Goal: Find specific page/section: Find specific page/section

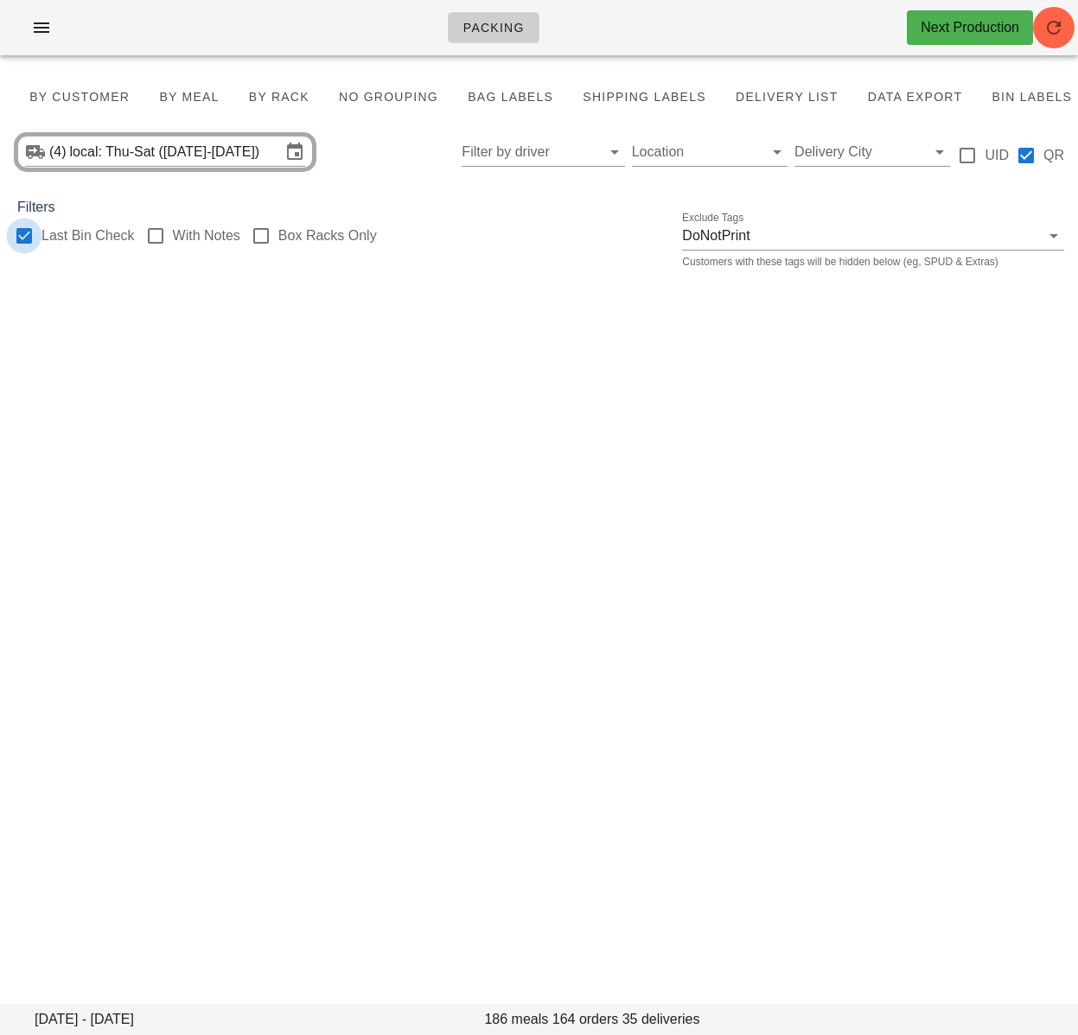
click at [26, 243] on div at bounding box center [24, 235] width 29 height 29
checkbox input "false"
click at [127, 143] on input "local: Thu-Sat ([DATE]-[DATE])" at bounding box center [175, 152] width 211 height 28
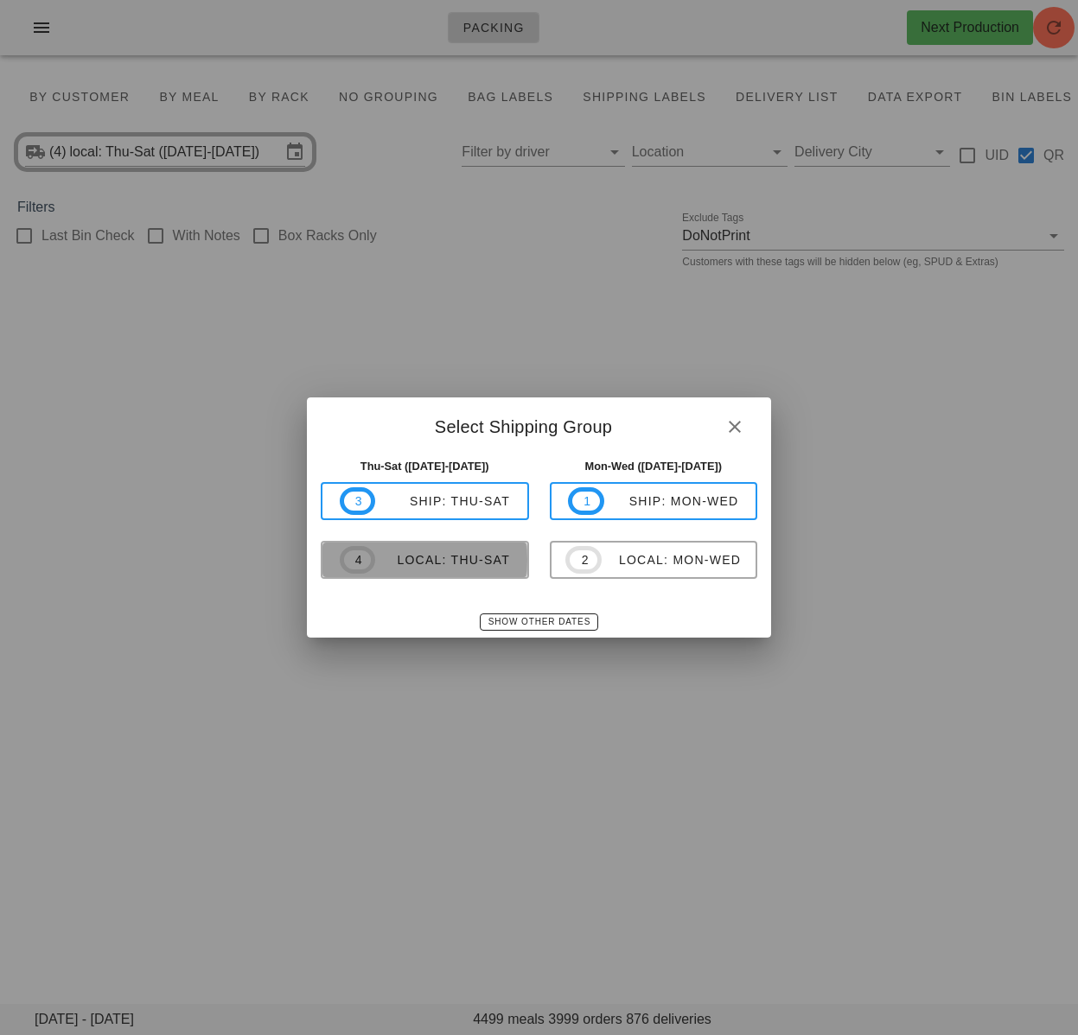
click at [461, 560] on div "local: Thu-Sat" at bounding box center [442, 560] width 135 height 14
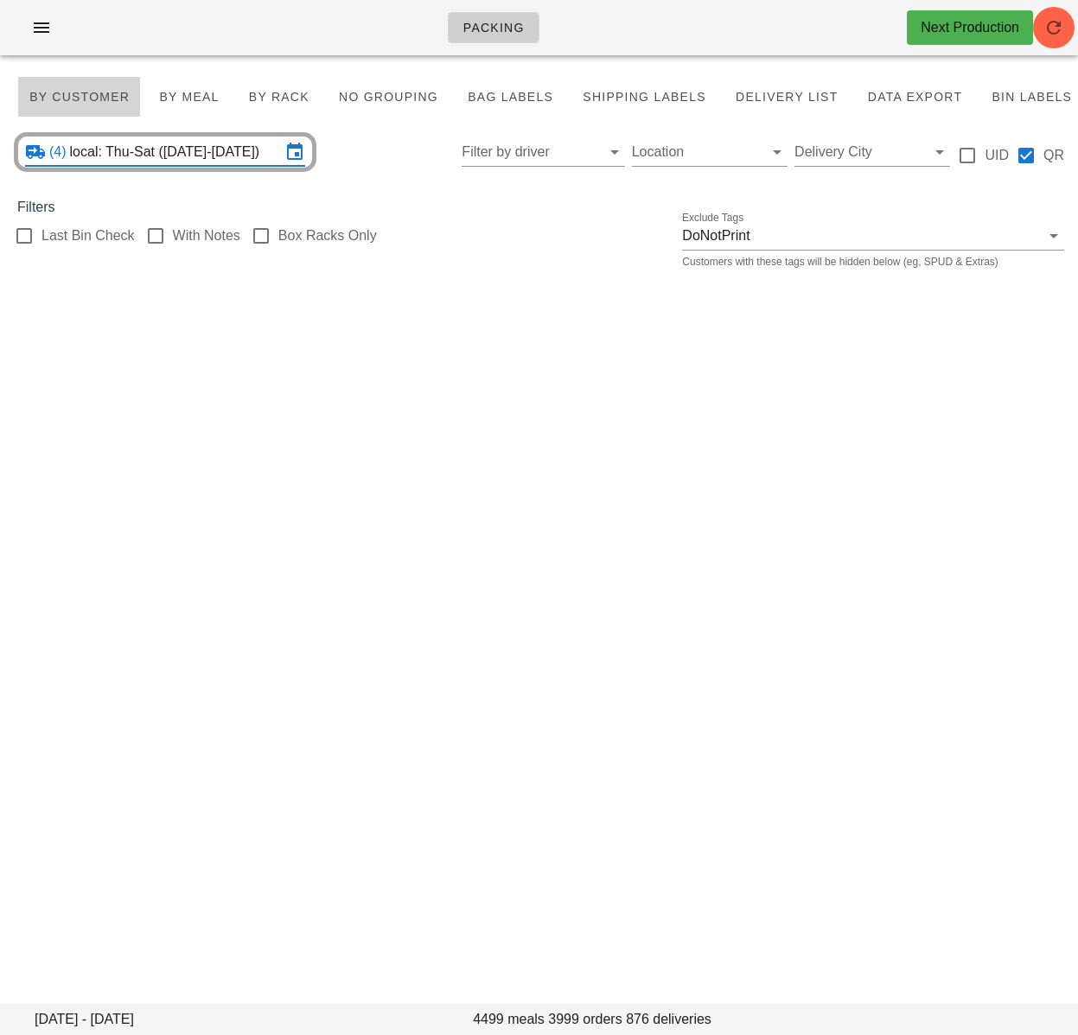
click at [106, 94] on span "By Customer" at bounding box center [79, 97] width 101 height 14
click at [1050, 31] on icon "button" at bounding box center [1053, 27] width 21 height 21
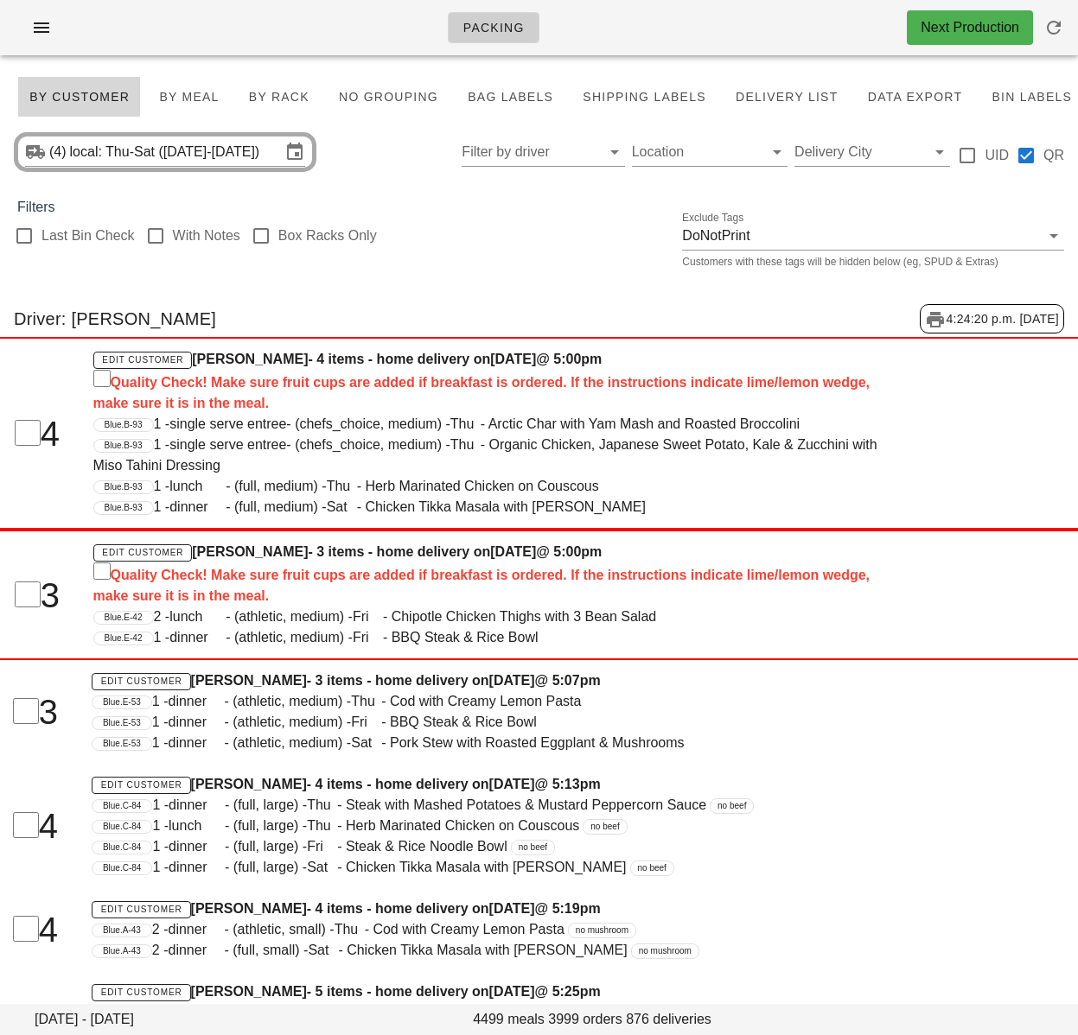
click at [454, 239] on div "Last Bin Check With Notes Box Racks Only Exclude Tags DoNotPrint Customers with…" at bounding box center [539, 245] width 1078 height 55
click at [492, 153] on input "text" at bounding box center [529, 152] width 135 height 28
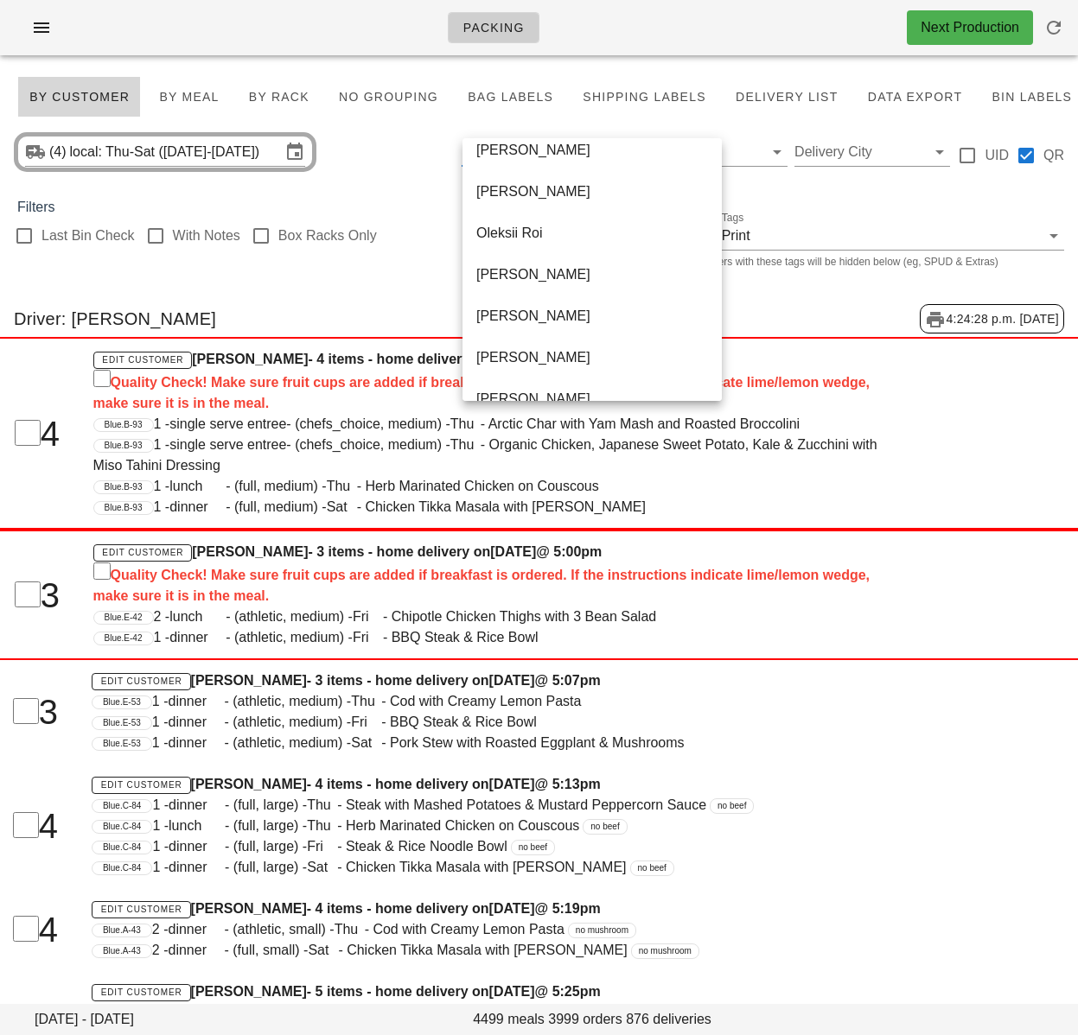
scroll to position [1079, 0]
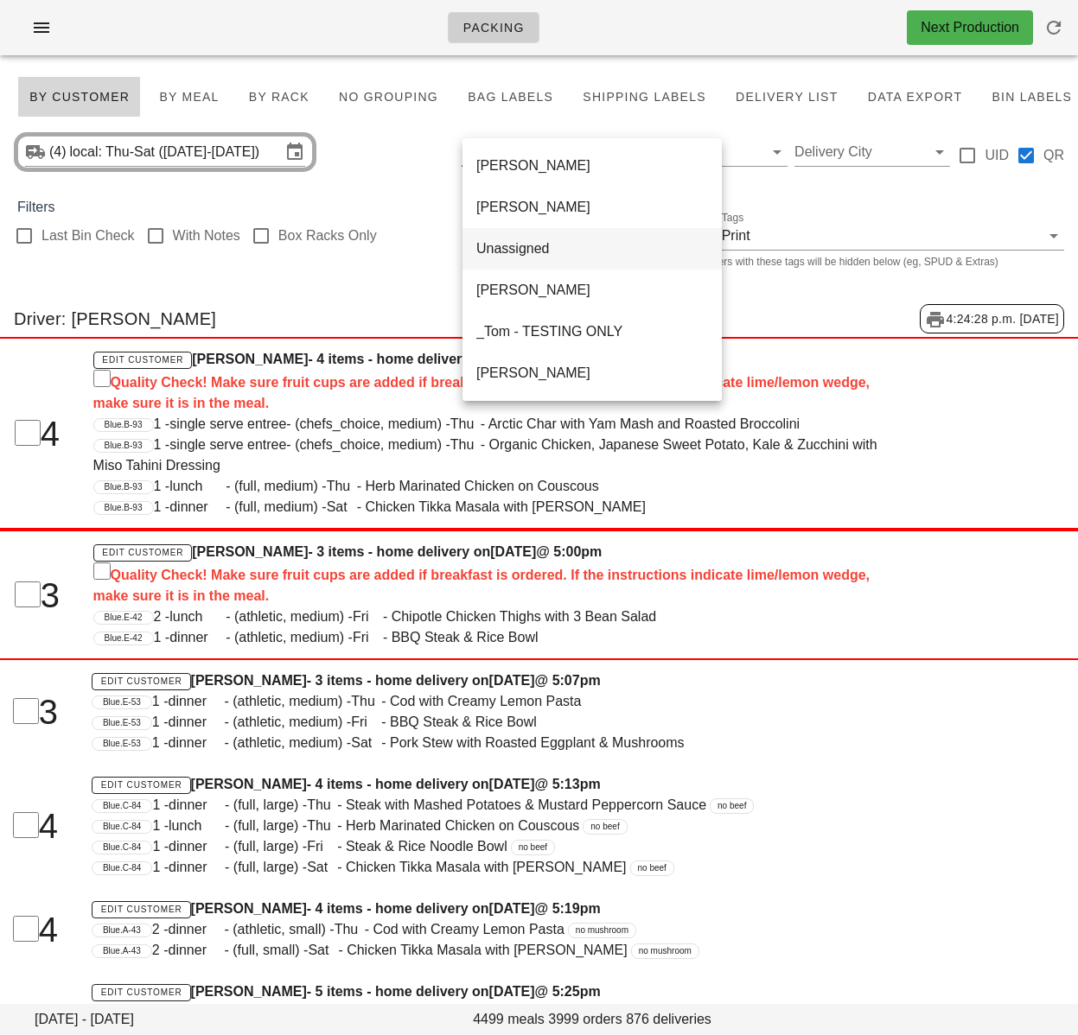
click at [512, 252] on div "Unassigned" at bounding box center [592, 248] width 232 height 16
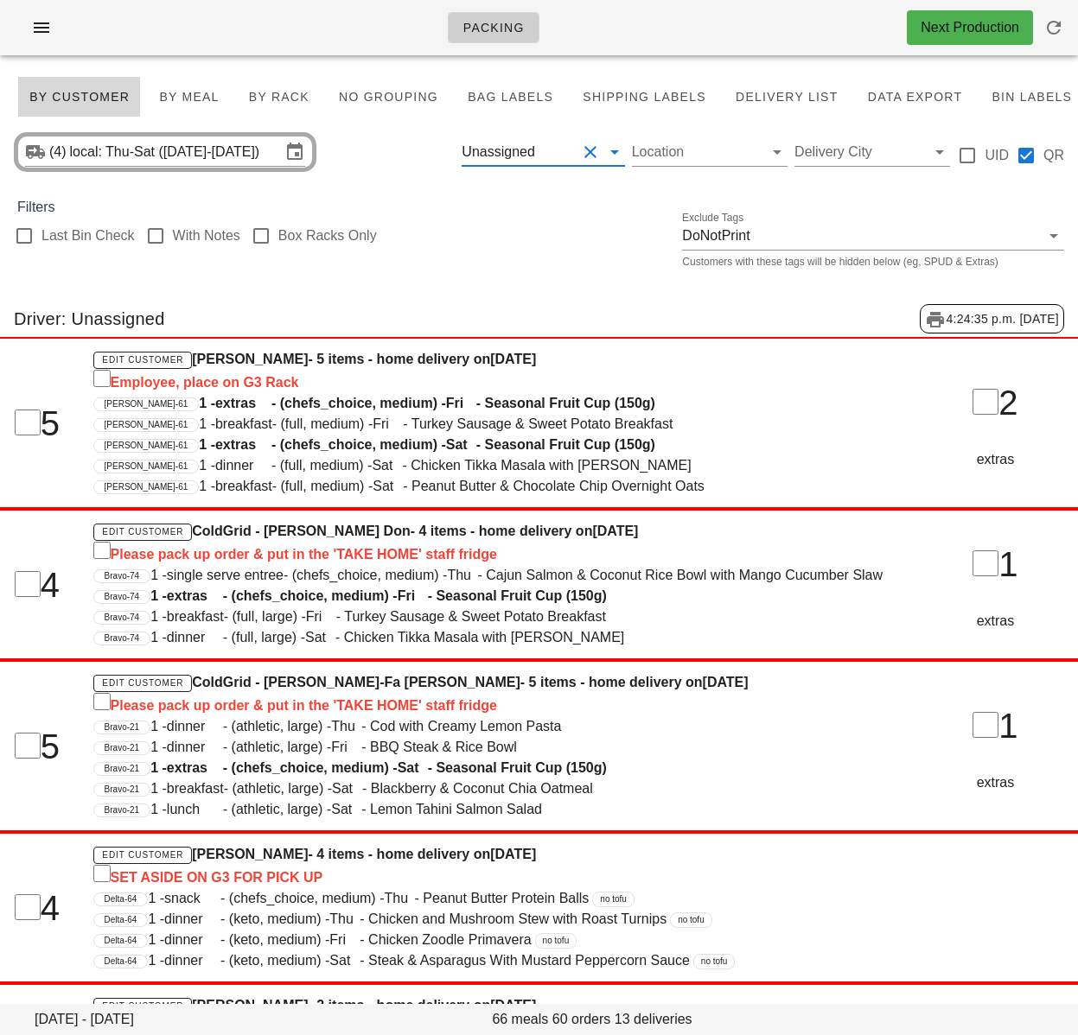
click at [546, 154] on input "text" at bounding box center [557, 152] width 38 height 28
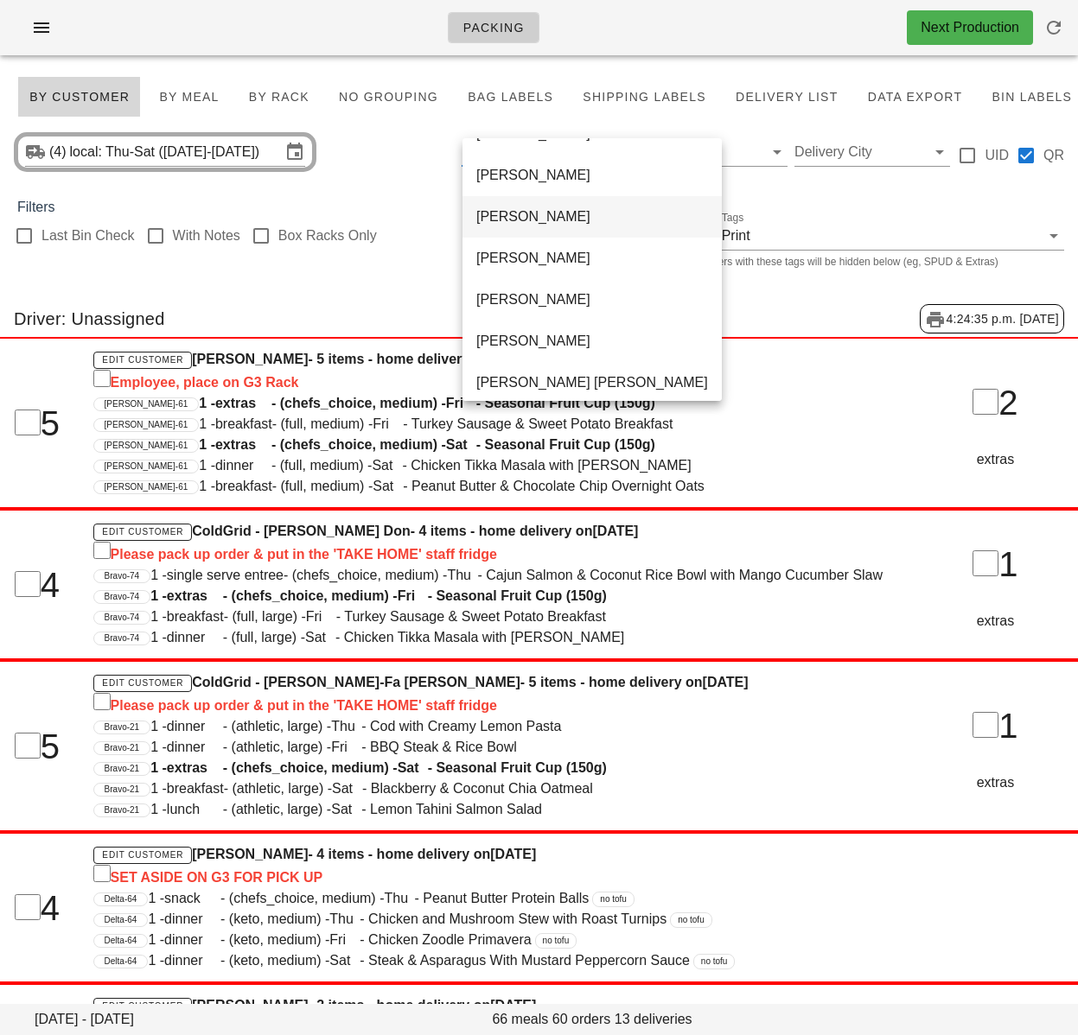
scroll to position [512, 0]
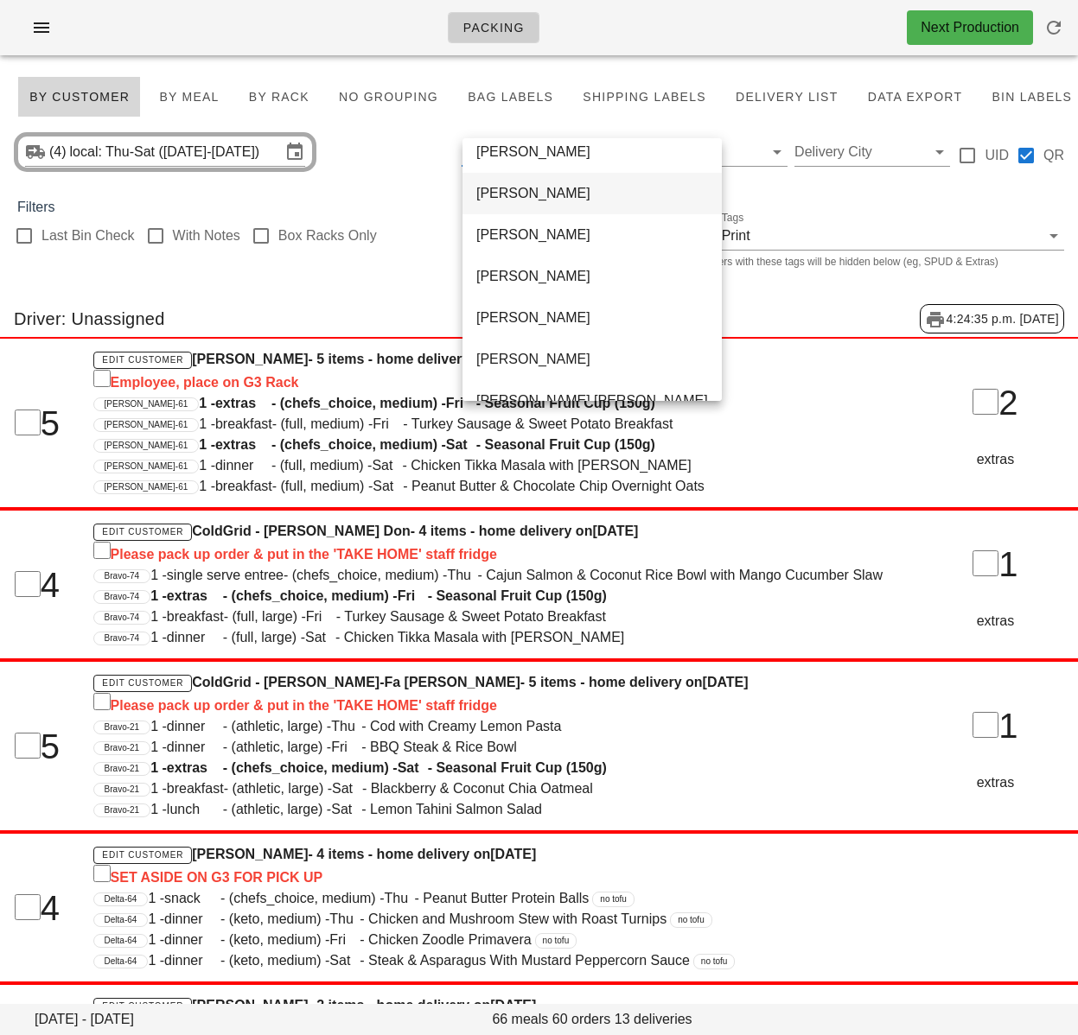
click at [504, 185] on div "[PERSON_NAME]" at bounding box center [592, 193] width 232 height 37
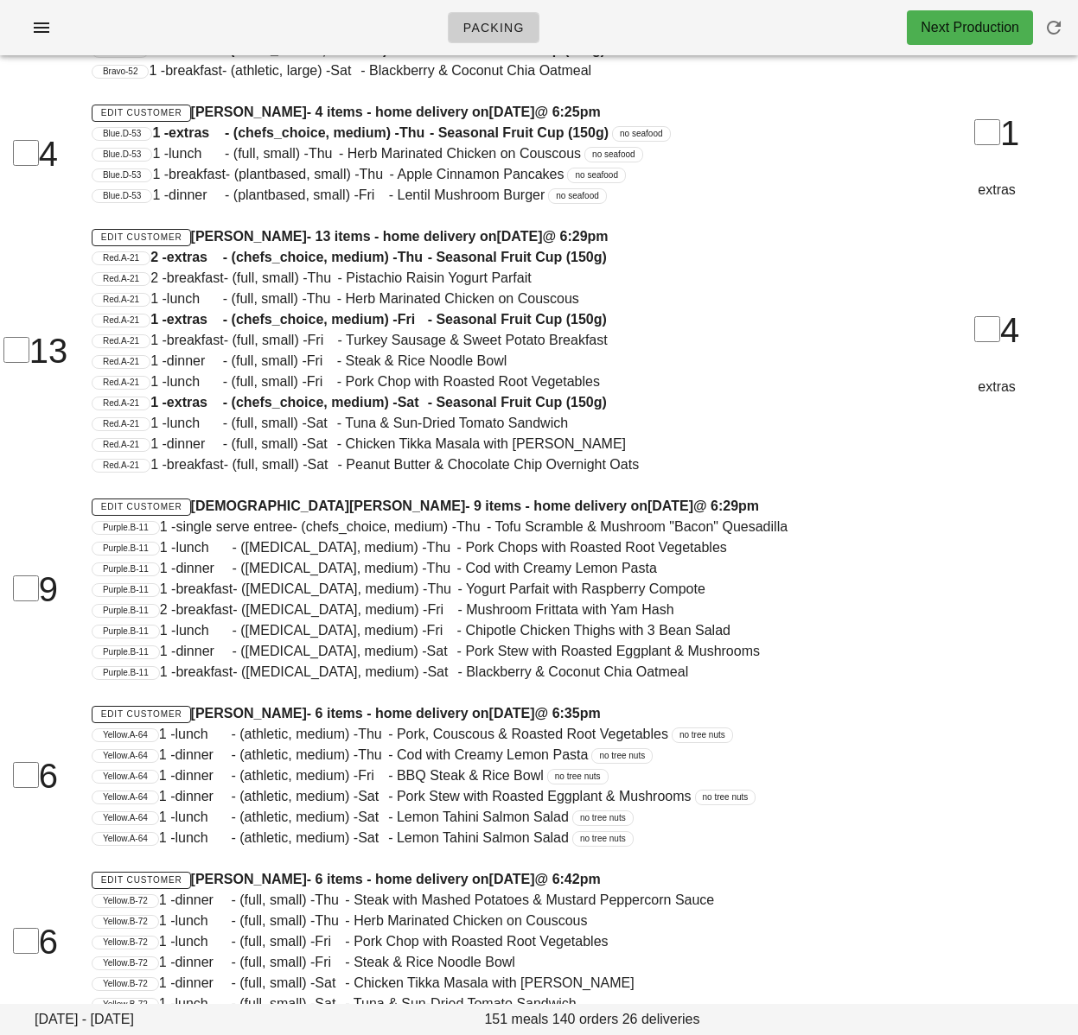
scroll to position [819, 0]
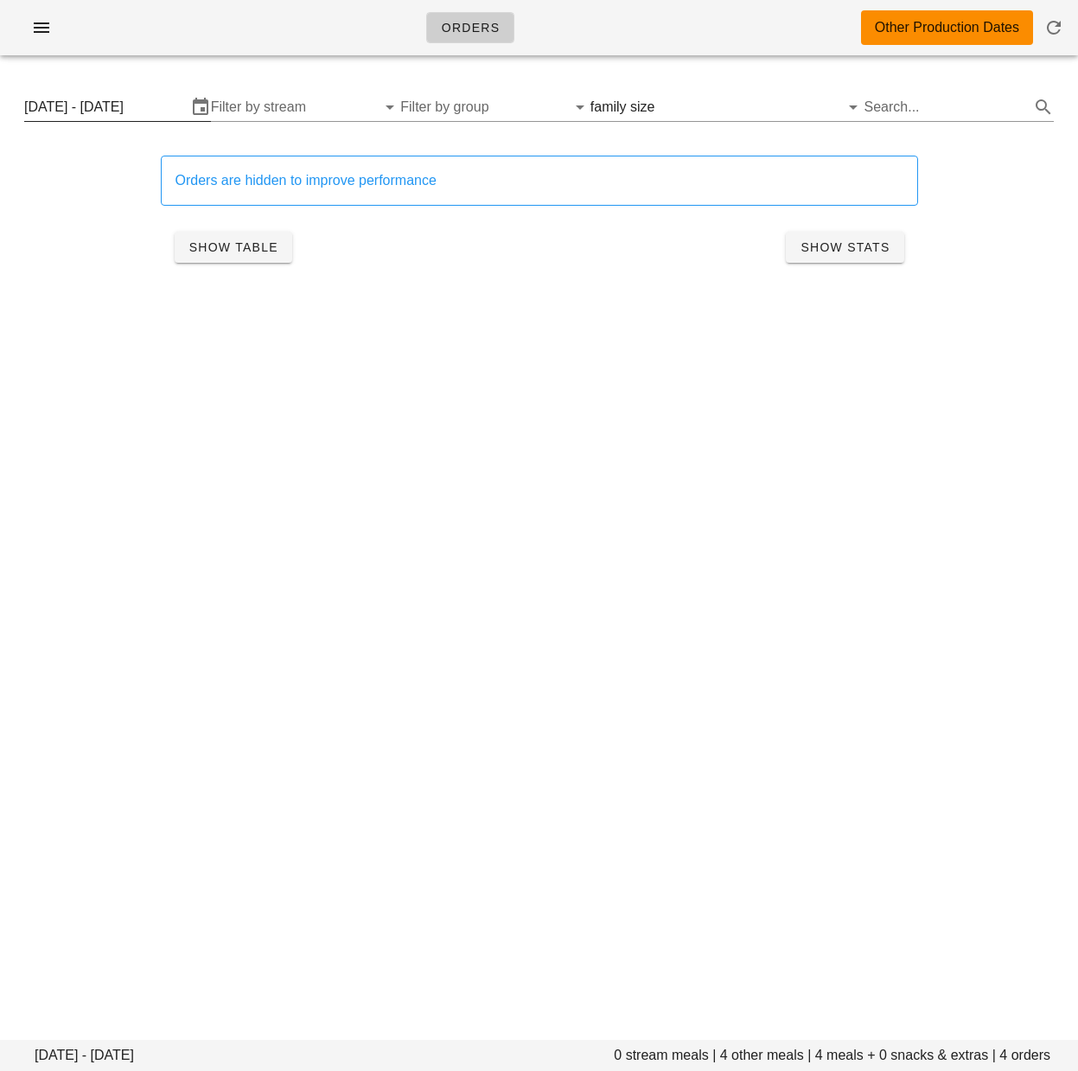
click at [70, 105] on input "Monday September 29 - Wednesday October 1" at bounding box center [105, 107] width 162 height 28
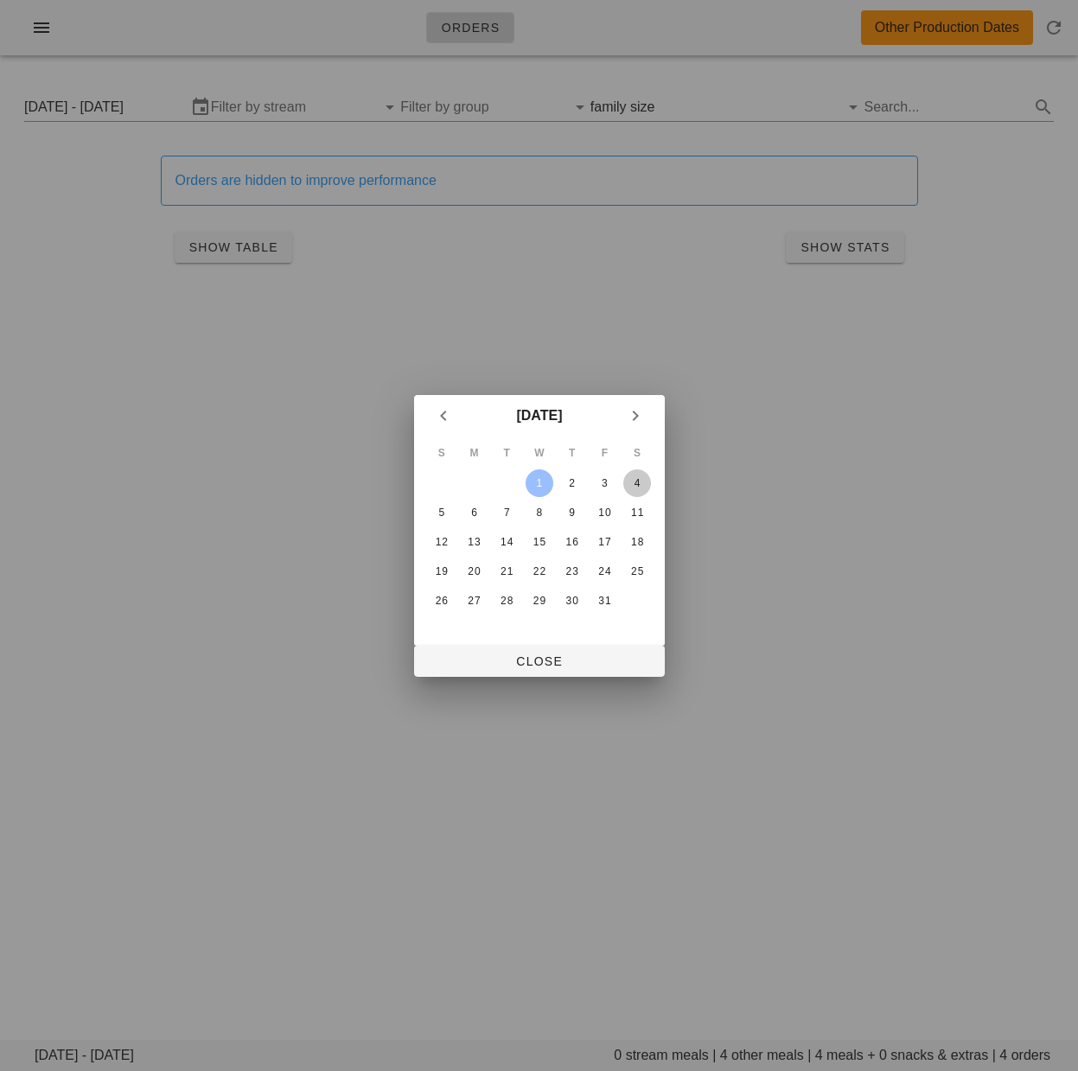
click at [643, 482] on div "4" at bounding box center [637, 483] width 28 height 12
click at [562, 482] on div "2" at bounding box center [571, 483] width 28 height 12
click at [577, 659] on span "Close" at bounding box center [539, 661] width 223 height 14
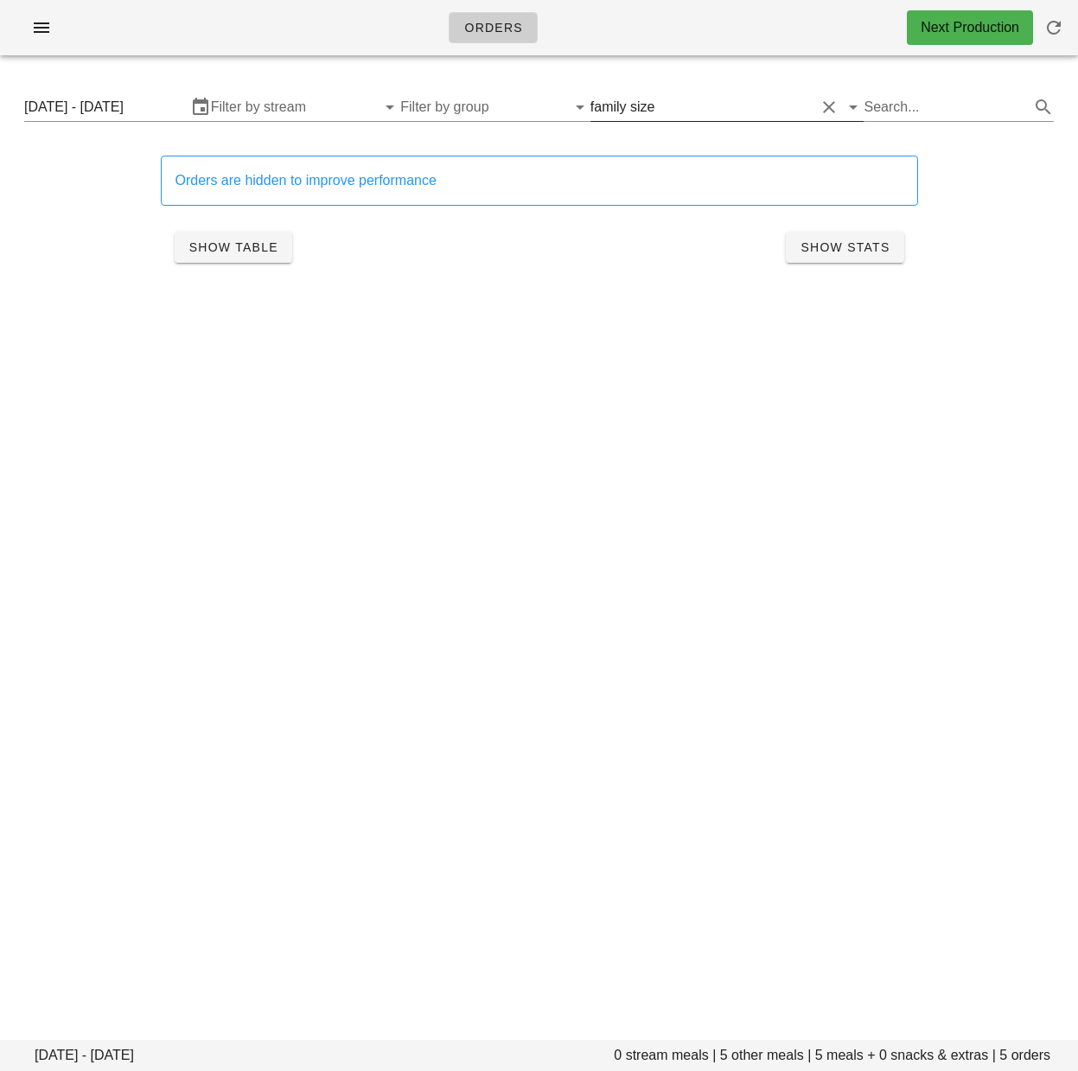
click at [658, 106] on input "text" at bounding box center [736, 107] width 157 height 28
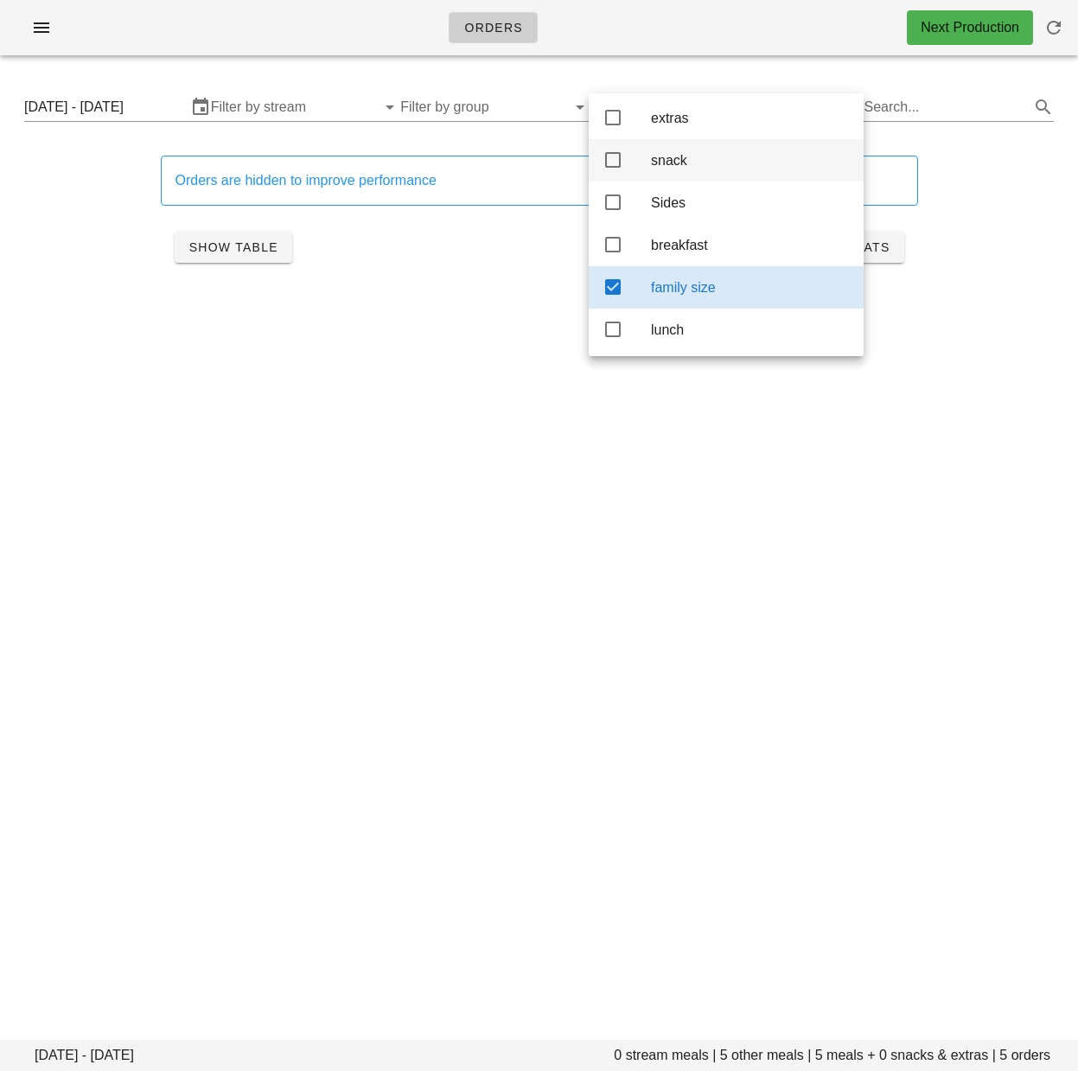
click at [612, 166] on icon at bounding box center [612, 160] width 21 height 21
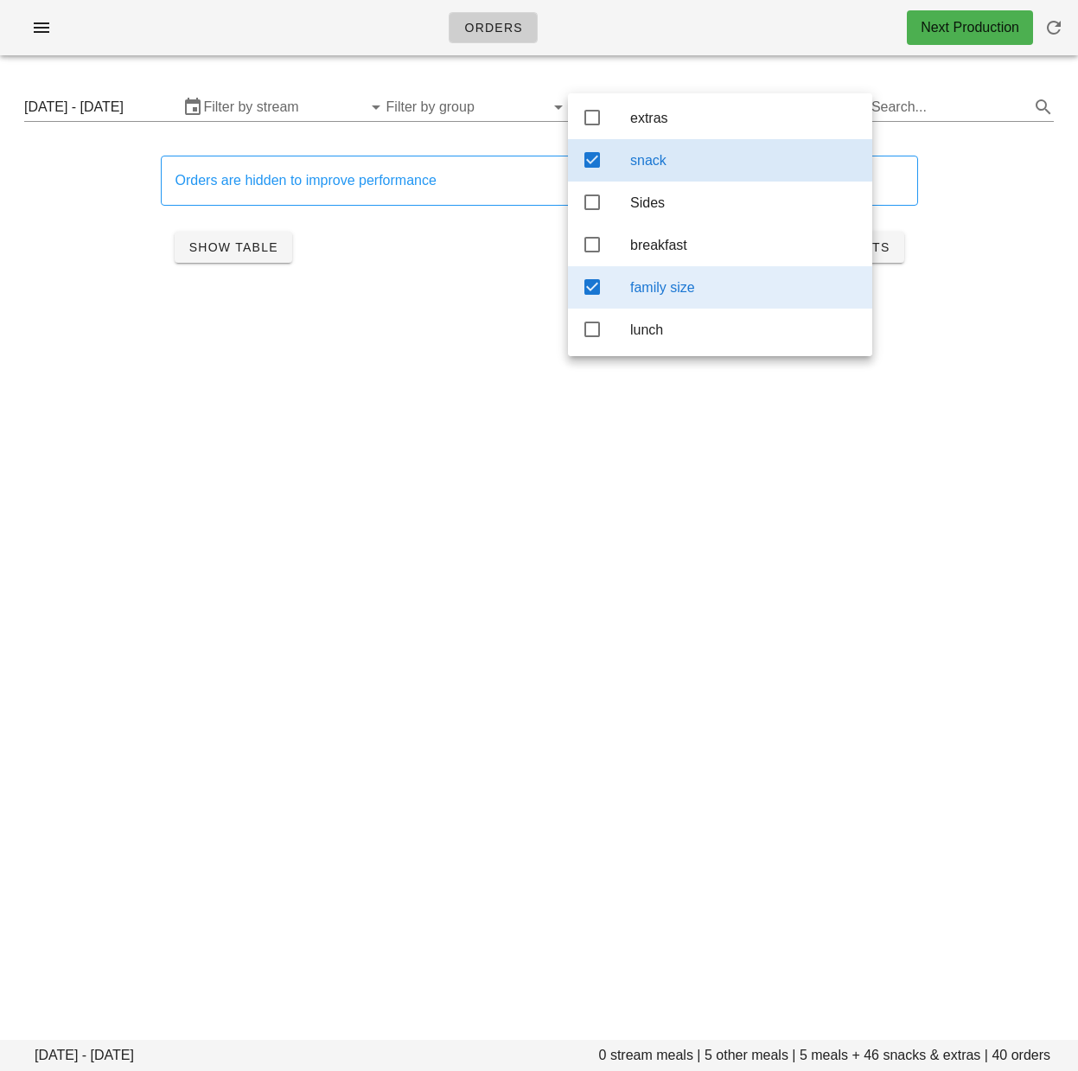
click at [587, 297] on icon at bounding box center [592, 287] width 21 height 21
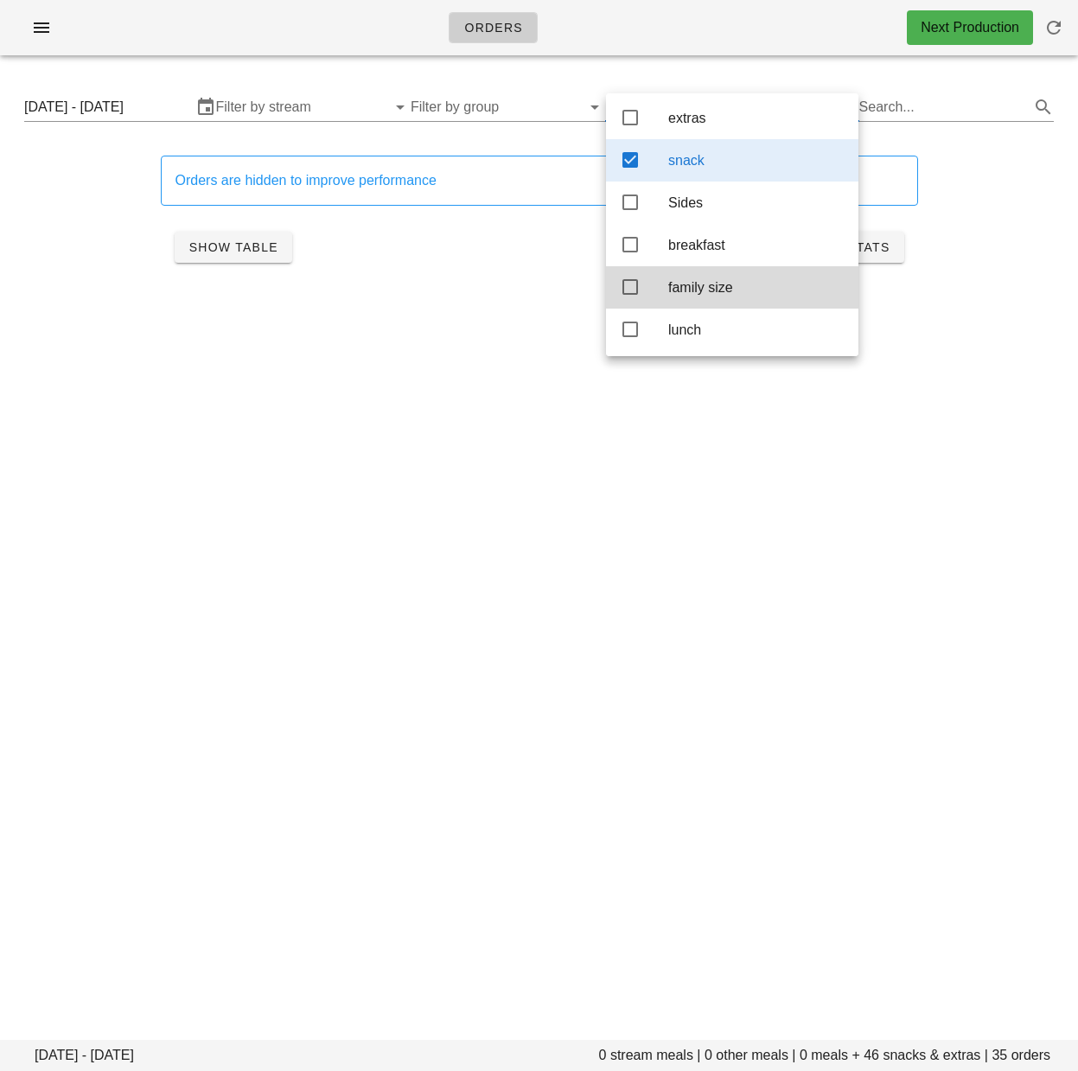
drag, startPoint x: 44, startPoint y: 200, endPoint x: 146, endPoint y: 222, distance: 104.4
click at [44, 200] on div "Orders are hidden to improve performance Show Table Show Stats" at bounding box center [538, 215] width 1057 height 161
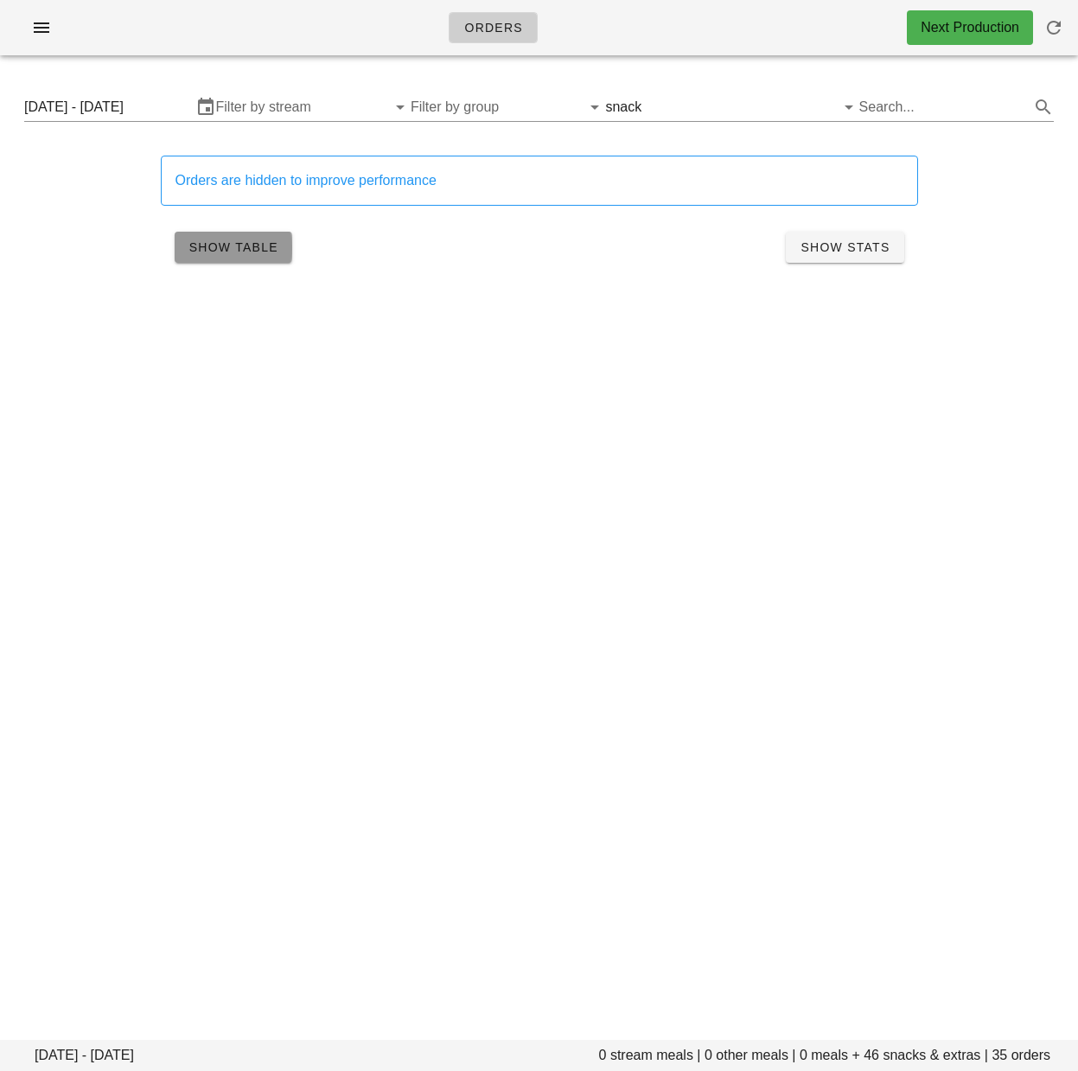
click at [228, 254] on span "Show Table" at bounding box center [233, 247] width 90 height 14
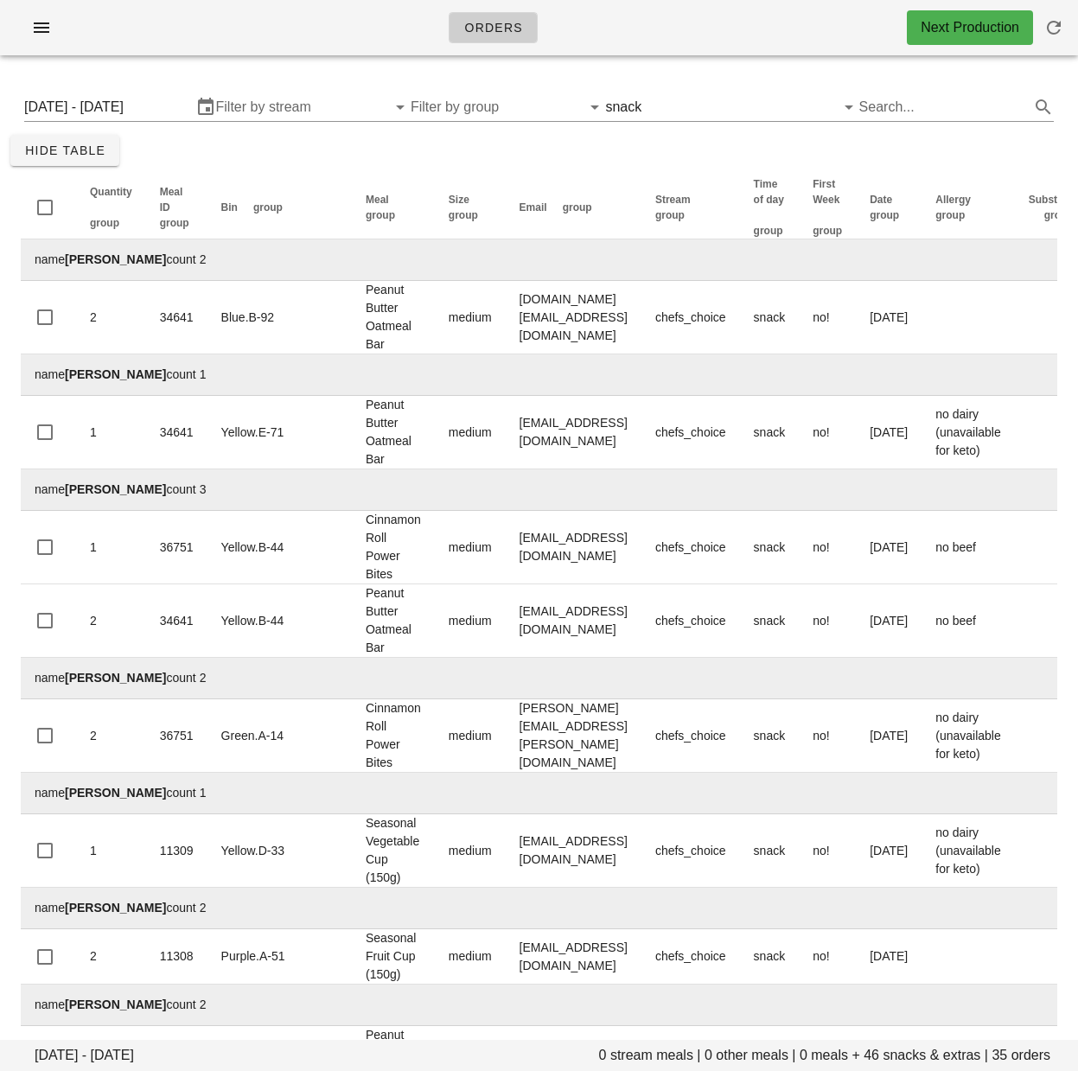
scroll to position [0, 1]
